Goal: Task Accomplishment & Management: Manage account settings

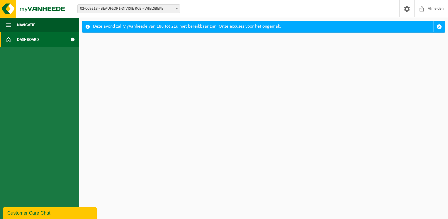
click at [20, 39] on span "Dashboard" at bounding box center [28, 39] width 22 height 15
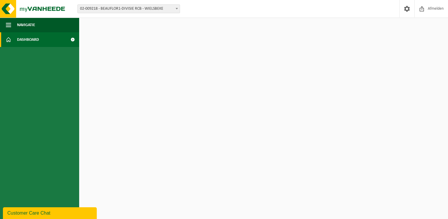
click at [167, 8] on span "02-009218 - BEAUFLOR1-DIVISIE RCB - WIELSBEKE" at bounding box center [129, 9] width 102 height 8
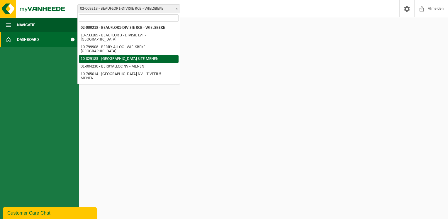
select select "87987"
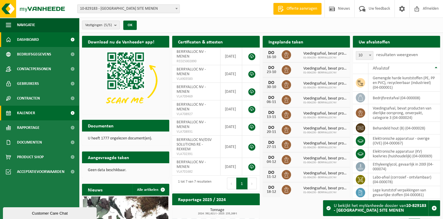
click at [30, 115] on span "Kalender" at bounding box center [26, 112] width 18 height 15
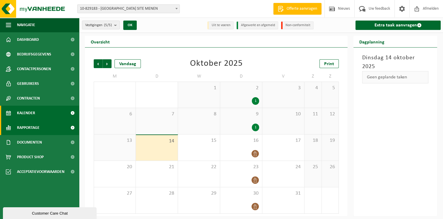
click at [27, 129] on span "Rapportage" at bounding box center [28, 127] width 23 height 15
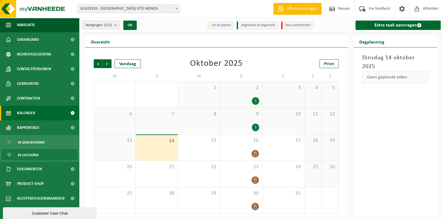
click at [28, 153] on span "In lijstvorm" at bounding box center [28, 154] width 21 height 11
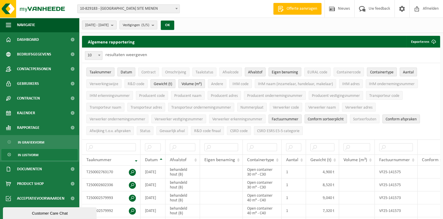
click at [116, 24] on b "submit" at bounding box center [113, 25] width 5 height 8
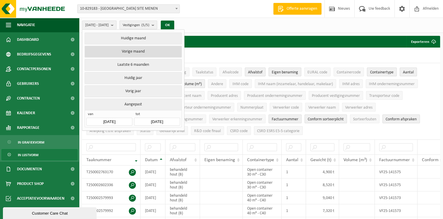
click at [123, 47] on button "Vorige maand" at bounding box center [133, 52] width 97 height 12
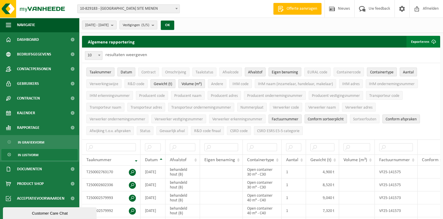
click at [422, 40] on button "Exporteren" at bounding box center [423, 42] width 33 height 12
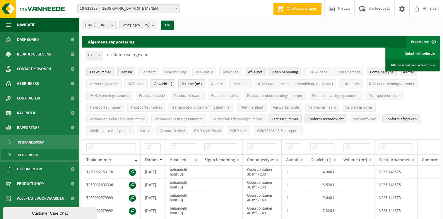
click at [410, 65] on link "Alle beschikbare kolommen" at bounding box center [412, 65] width 53 height 12
